Goal: Check status: Check status

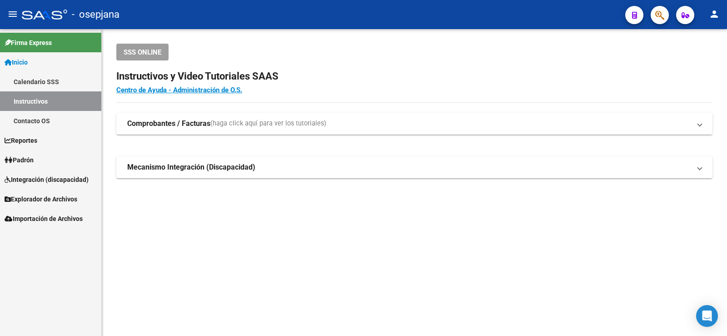
click at [34, 161] on span "Padrón" at bounding box center [19, 160] width 29 height 10
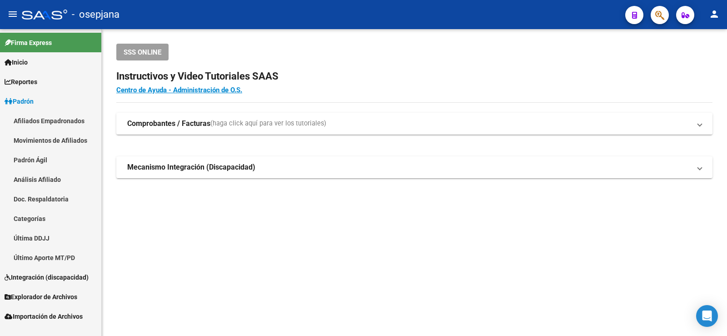
click at [37, 179] on link "Análisis Afiliado" at bounding box center [50, 179] width 101 height 20
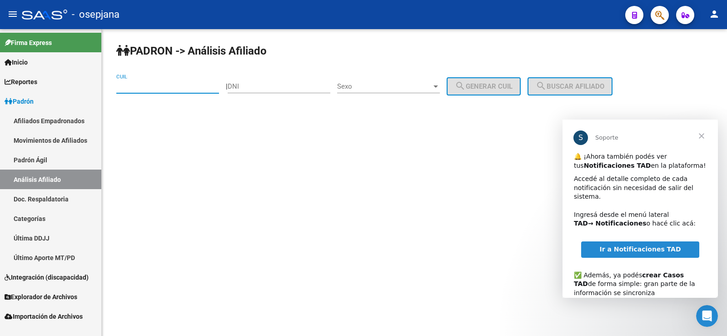
paste input "20-25506140-3"
type input "20-25506140-3"
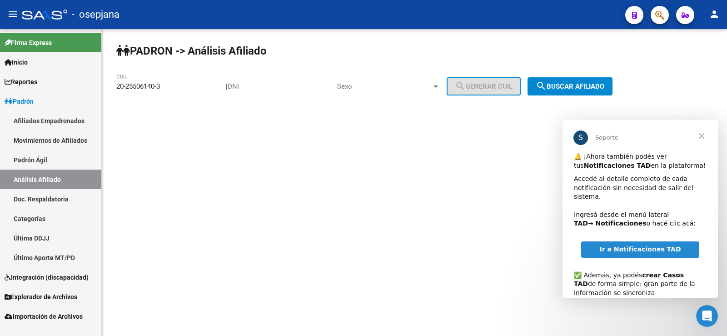
click at [702, 134] on span "Cerrar" at bounding box center [701, 135] width 33 height 33
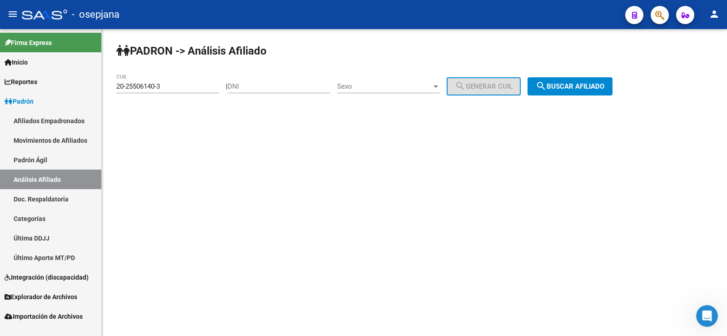
click at [585, 87] on span "search Buscar afiliado" at bounding box center [569, 86] width 69 height 8
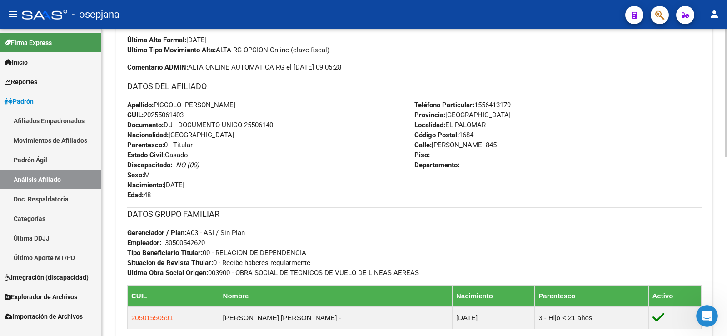
scroll to position [426, 0]
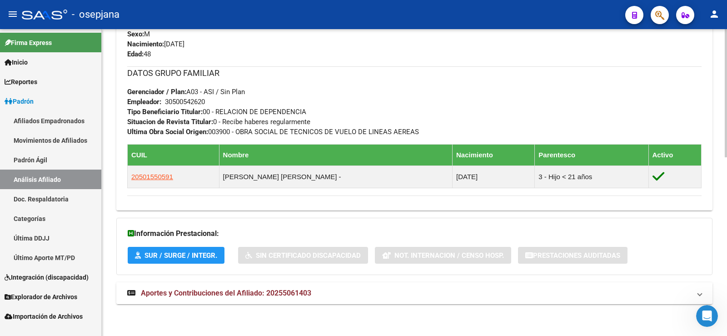
click at [226, 294] on span "Aportes y Contribuciones del Afiliado: 20255061403" at bounding box center [226, 292] width 170 height 9
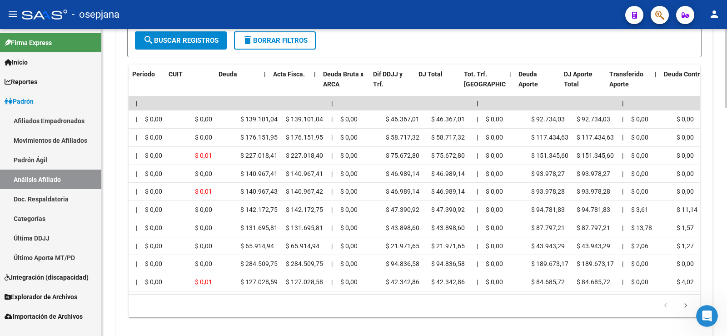
scroll to position [0, 0]
